Goal: Find specific fact: Find specific fact

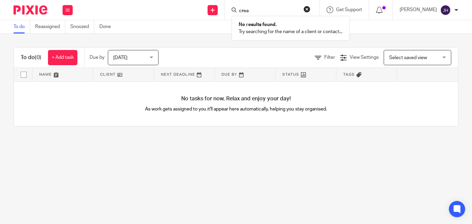
type input "creat"
drag, startPoint x: 280, startPoint y: 8, endPoint x: 205, endPoint y: 13, distance: 74.8
click at [210, 14] on div "Send new email Create task Add client creat No results found. Try searching for…" at bounding box center [275, 10] width 392 height 20
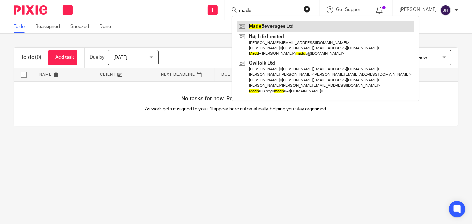
type input "made"
click at [296, 24] on link at bounding box center [325, 26] width 177 height 10
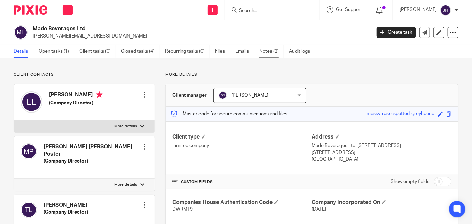
click at [271, 52] on link "Notes (2)" at bounding box center [271, 51] width 25 height 13
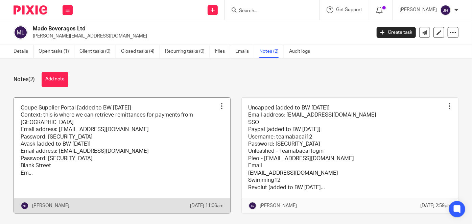
click at [141, 144] on link at bounding box center [122, 156] width 216 height 116
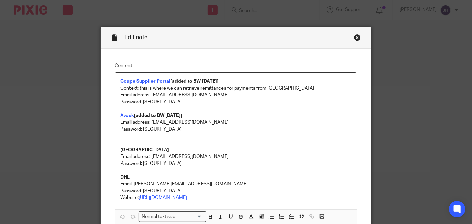
click at [191, 149] on p "Blank Street" at bounding box center [235, 150] width 231 height 7
click at [356, 37] on div "Close this dialog window" at bounding box center [357, 37] width 7 height 7
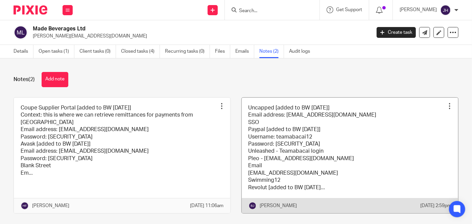
click at [318, 128] on link at bounding box center [350, 156] width 216 height 116
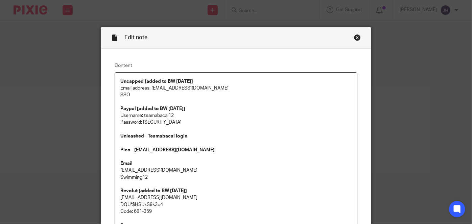
click at [257, 153] on p at bounding box center [235, 156] width 231 height 7
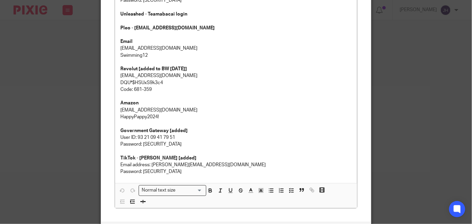
scroll to position [123, 0]
click at [137, 135] on p "User ID: 93 21 09 41 79 51" at bounding box center [235, 136] width 231 height 7
drag, startPoint x: 137, startPoint y: 135, endPoint x: 183, endPoint y: 133, distance: 46.0
click at [183, 133] on p "User ID: 93 21 09 41 79 51" at bounding box center [235, 136] width 231 height 7
copy p "93 21 09 41 79 51"
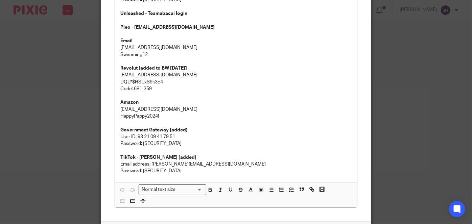
click at [152, 145] on p "Password: [SECURITY_DATA]" at bounding box center [235, 143] width 231 height 7
copy p "5665Buster"
click at [148, 145] on p "Password: [SECURITY_DATA]" at bounding box center [235, 143] width 231 height 7
click at [137, 136] on p "User ID: 93 21 09 41 79 51" at bounding box center [235, 136] width 231 height 7
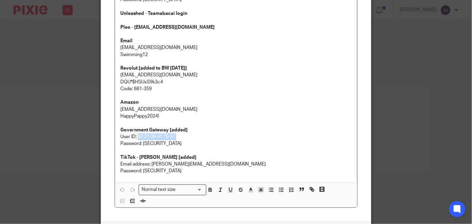
drag, startPoint x: 138, startPoint y: 136, endPoint x: 173, endPoint y: 136, distance: 35.1
click at [173, 136] on p "User ID: 93 21 09 41 79 51" at bounding box center [235, 136] width 231 height 7
copy p "93 21 09 41 79 51"
